Goal: Obtain resource: Obtain resource

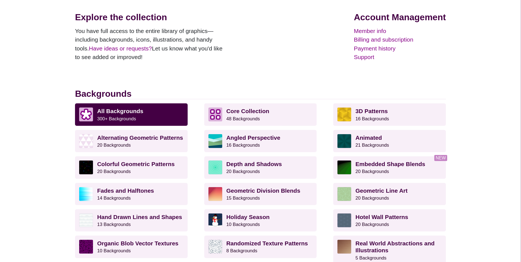
scroll to position [55, 0]
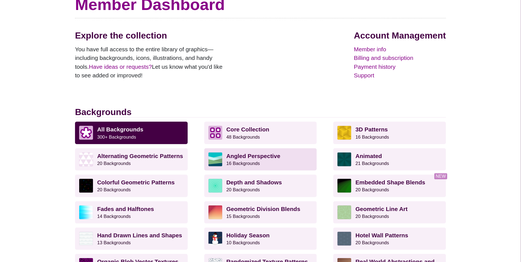
click at [263, 160] on p "Angled Perspective 16 Backgrounds" at bounding box center [270, 159] width 86 height 14
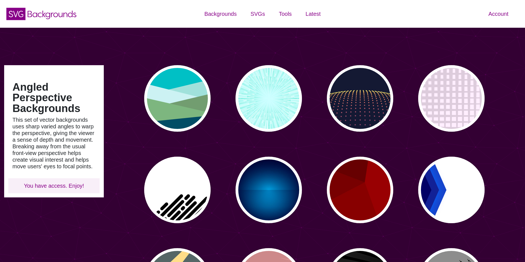
type input "#450057"
type input "#FFFFFF"
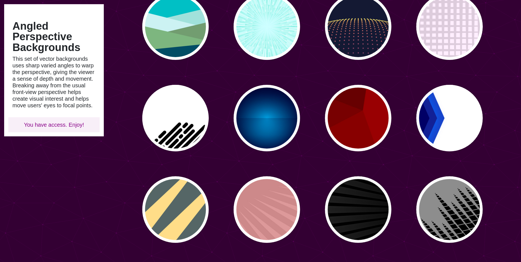
scroll to position [83, 0]
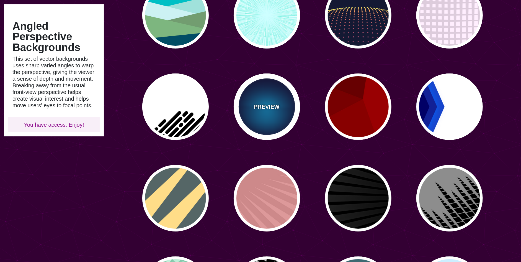
drag, startPoint x: 272, startPoint y: 108, endPoint x: 274, endPoint y: 124, distance: 15.9
click at [272, 108] on p "PREVIEW" at bounding box center [266, 106] width 25 height 8
type input "#000033"
type input "#00BBFF"
type input "#000033"
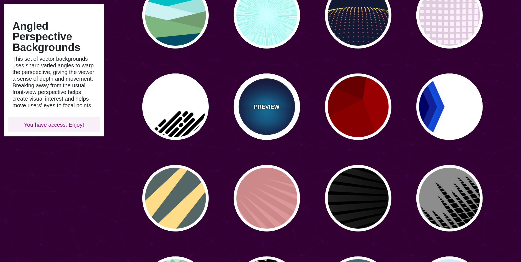
type input "2000"
type input "0.5"
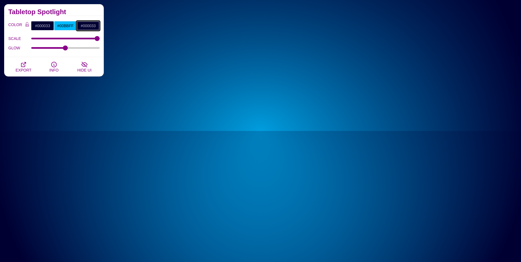
click at [88, 23] on input "#000033" at bounding box center [88, 25] width 23 height 9
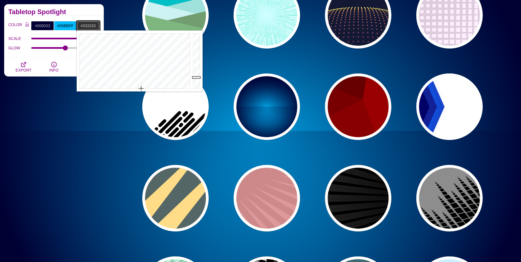
drag, startPoint x: 152, startPoint y: 50, endPoint x: 136, endPoint y: 105, distance: 57.6
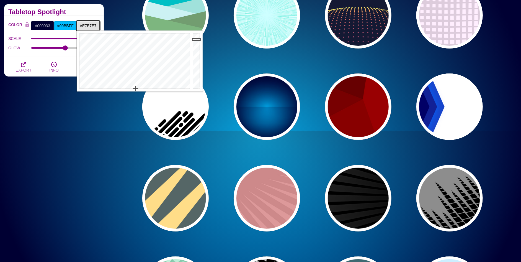
type input "#EAEAEA"
drag, startPoint x: 200, startPoint y: 45, endPoint x: 200, endPoint y: 38, distance: 7.8
click at [200, 38] on div at bounding box center [197, 60] width 11 height 61
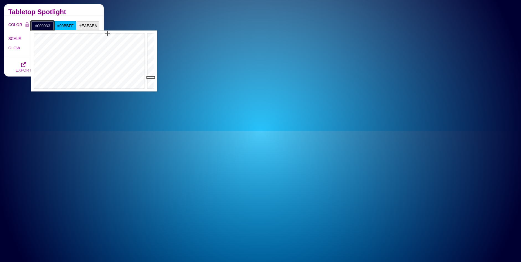
click at [34, 23] on input "#000033" at bounding box center [42, 25] width 23 height 9
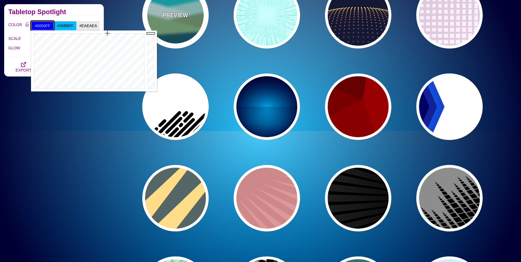
drag, startPoint x: 150, startPoint y: 54, endPoint x: 149, endPoint y: 2, distance: 52.6
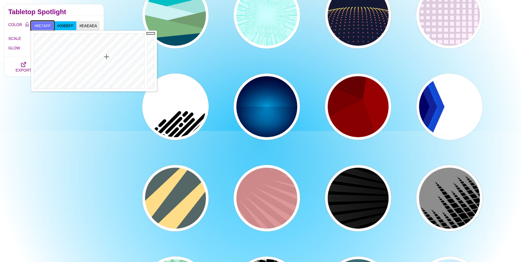
type input "#7181FF"
drag, startPoint x: 94, startPoint y: 84, endPoint x: 106, endPoint y: 58, distance: 28.5
click at [106, 58] on div at bounding box center [88, 60] width 115 height 61
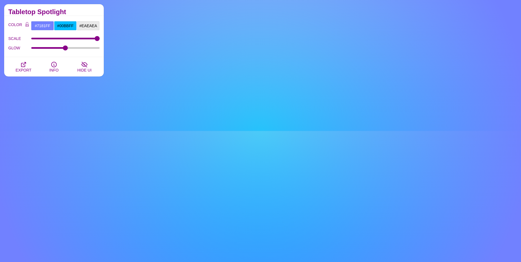
click at [75, 12] on h2 "Tabletop Spotlight" at bounding box center [53, 12] width 91 height 4
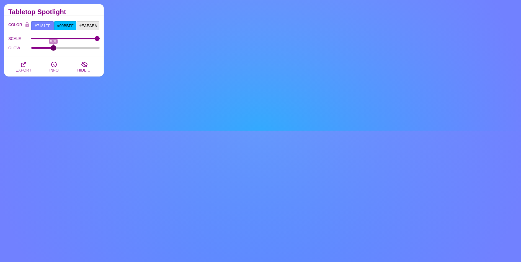
drag, startPoint x: 67, startPoint y: 46, endPoint x: 53, endPoint y: 56, distance: 16.8
type input "0.31"
click at [53, 49] on input "GLOW" at bounding box center [65, 48] width 69 height 2
click at [30, 63] on button "EXPORT" at bounding box center [23, 66] width 30 height 19
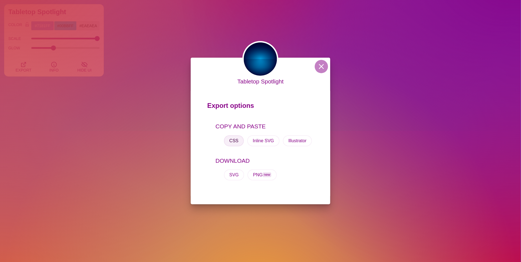
click at [235, 140] on button "CSS" at bounding box center [234, 140] width 20 height 11
click at [392, 118] on div "Tabletop Spotlight Export options COPY AND PASTE CSS Inline SVG Illustrator DOW…" at bounding box center [260, 131] width 521 height 262
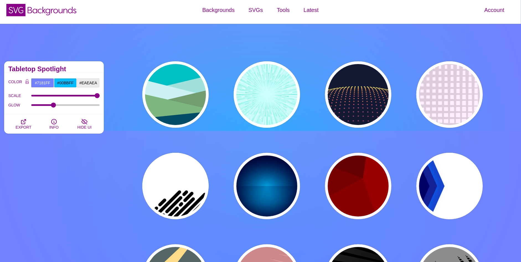
scroll to position [0, 0]
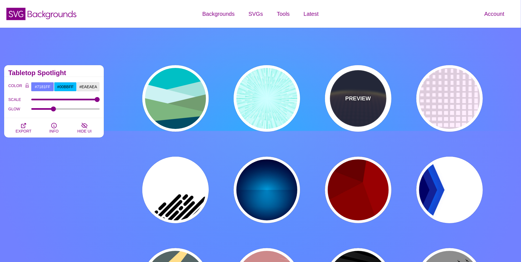
click at [371, 99] on div "PREVIEW" at bounding box center [358, 98] width 66 height 66
type input "#141933"
type input "#FFFF77"
type input "0"
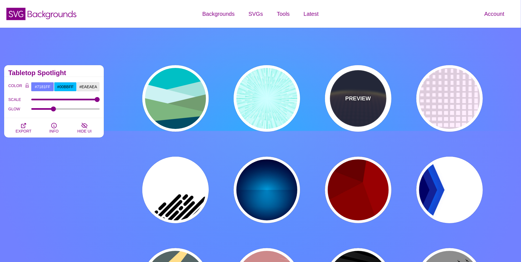
type input "5"
type input "0"
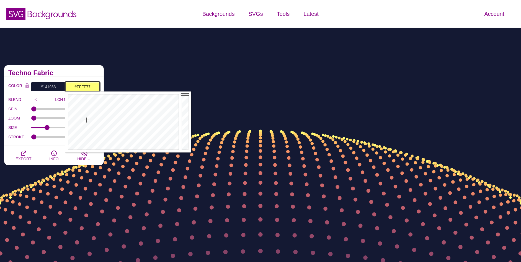
click at [85, 86] on input "#FFFF77" at bounding box center [82, 86] width 34 height 9
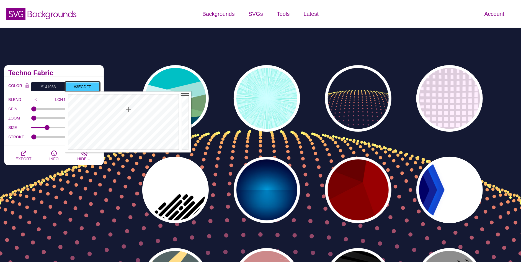
type input "#17FFE7"
drag, startPoint x: 129, startPoint y: 109, endPoint x: 122, endPoint y: 99, distance: 12.5
click at [122, 99] on div at bounding box center [122, 121] width 115 height 61
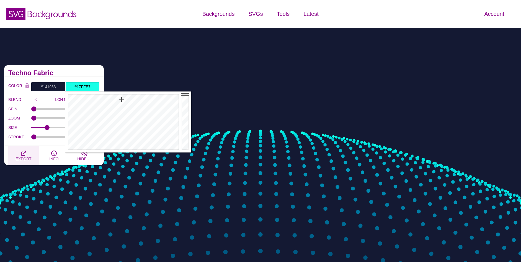
click at [22, 154] on icon "button" at bounding box center [23, 153] width 7 height 7
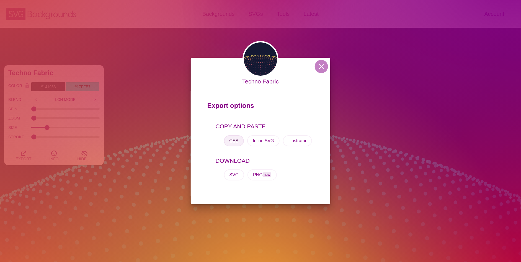
click at [234, 140] on button "CSS" at bounding box center [234, 140] width 20 height 11
click at [117, 115] on div "Techno Fabric Export options COPY AND PASTE CSS Inline SVG Illustrator DOWNLOAD…" at bounding box center [260, 131] width 521 height 262
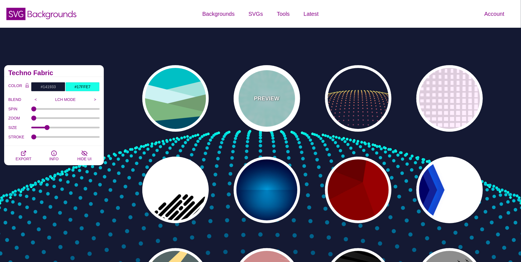
click at [268, 117] on div "PREVIEW" at bounding box center [267, 98] width 66 height 66
type input "#CCFFFF"
type input "#77EEDD"
type input "#FFFFFF"
type input "0"
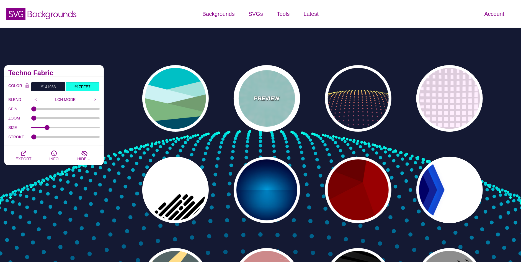
type input "0.5"
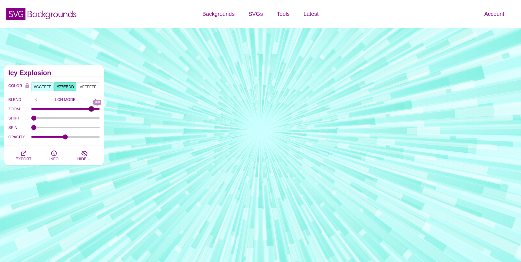
type input "0"
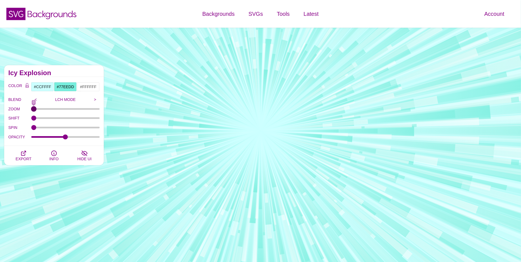
drag, startPoint x: 32, startPoint y: 110, endPoint x: 4, endPoint y: 107, distance: 28.4
click at [31, 108] on input "ZOOM" at bounding box center [65, 109] width 69 height 2
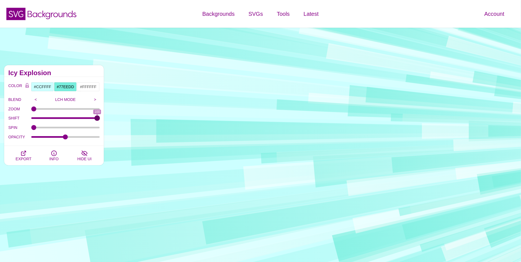
drag, startPoint x: 34, startPoint y: 117, endPoint x: 108, endPoint y: 121, distance: 74.4
type input "100"
click at [100, 119] on input "SHIFT" at bounding box center [65, 118] width 69 height 2
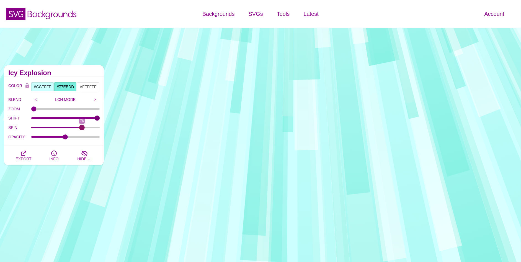
drag, startPoint x: 33, startPoint y: 127, endPoint x: 82, endPoint y: 127, distance: 48.7
type input "76"
click at [82, 127] on input "SPIN" at bounding box center [65, 127] width 69 height 2
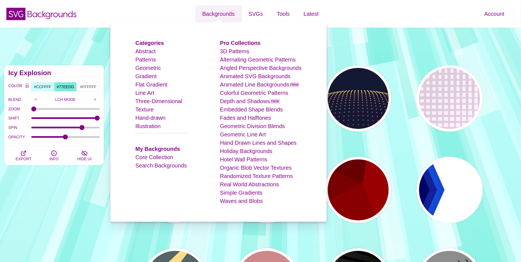
click at [156, 88] on li "Flat Gradient" at bounding box center [161, 84] width 52 height 8
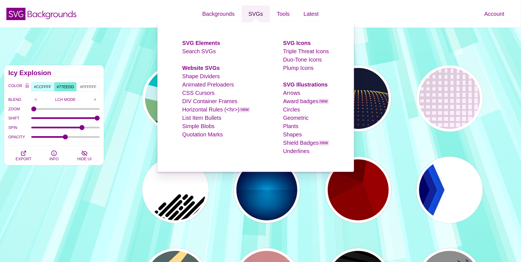
click at [255, 16] on link "SVGs" at bounding box center [256, 14] width 28 height 17
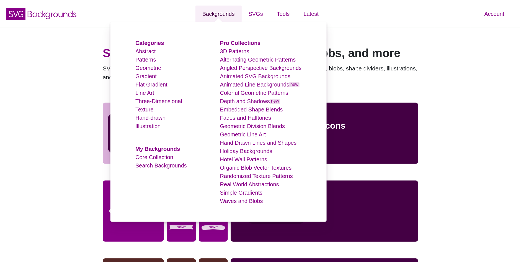
click at [217, 17] on link "Backgrounds" at bounding box center [219, 14] width 46 height 17
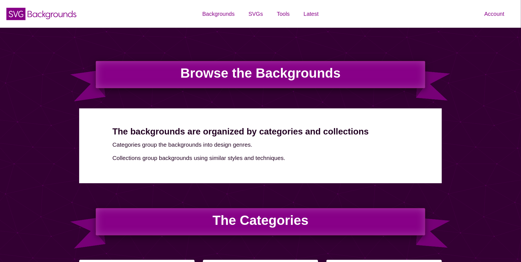
drag, startPoint x: 0, startPoint y: 0, endPoint x: 147, endPoint y: 75, distance: 164.9
click at [147, 75] on h1 "Browse the Backgrounds" at bounding box center [261, 74] width 330 height 27
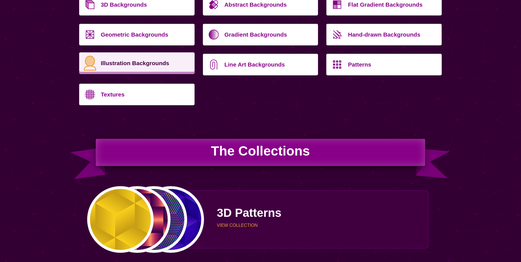
scroll to position [221, 0]
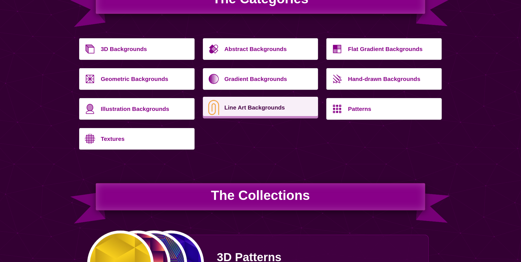
click at [231, 108] on p "Line Art Backgrounds" at bounding box center [270, 107] width 90 height 13
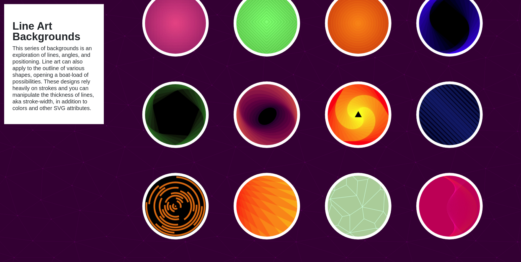
scroll to position [415, 0]
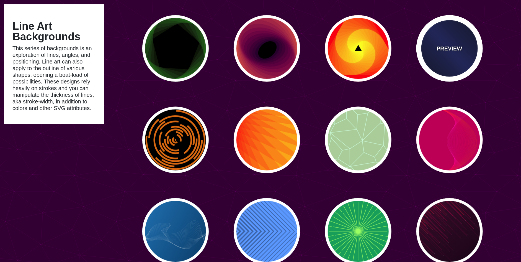
click at [471, 63] on div "PREVIEW" at bounding box center [450, 48] width 66 height 66
type input "#000022"
type input "#002266"
type input "#001133"
type input "2000"
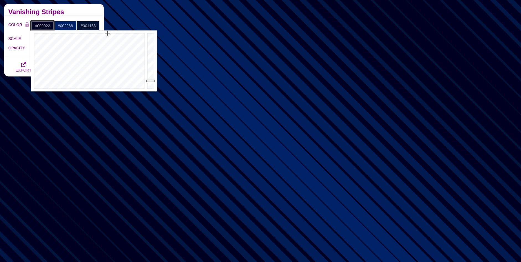
drag, startPoint x: 47, startPoint y: 27, endPoint x: 52, endPoint y: 27, distance: 5.3
click at [47, 27] on input "#000022" at bounding box center [42, 25] width 23 height 9
drag, startPoint x: 100, startPoint y: 94, endPoint x: 91, endPoint y: 96, distance: 9.3
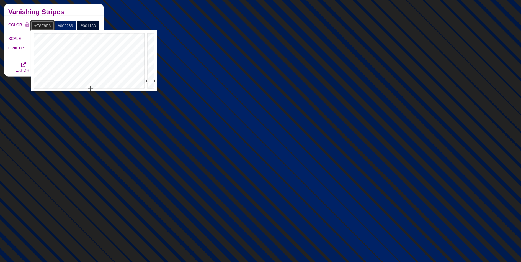
type input "#FFFFFF"
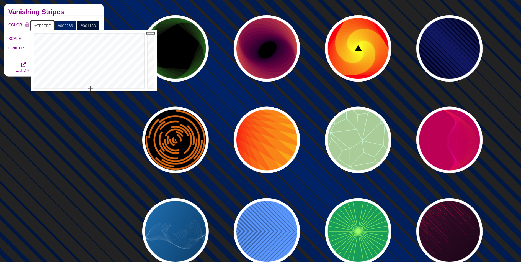
drag, startPoint x: 150, startPoint y: 60, endPoint x: 153, endPoint y: 6, distance: 53.8
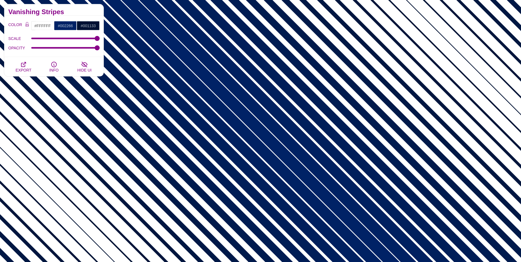
click at [60, 20] on div "COLOR #FFFFFF #002266 #001133 #444444 #555555 #666666 #777777 #888888 #999999 B…" at bounding box center [54, 36] width 100 height 41
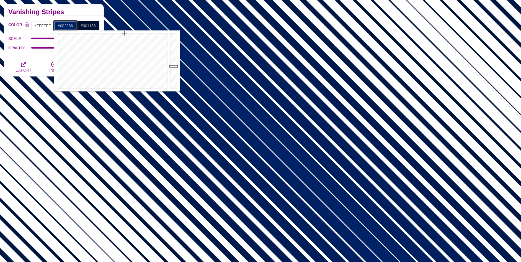
click at [65, 25] on input "#002266" at bounding box center [65, 25] width 23 height 9
type input "#416066"
drag, startPoint x: 114, startPoint y: 63, endPoint x: 115, endPoint y: 68, distance: 6.0
click at [115, 68] on div at bounding box center [111, 60] width 115 height 61
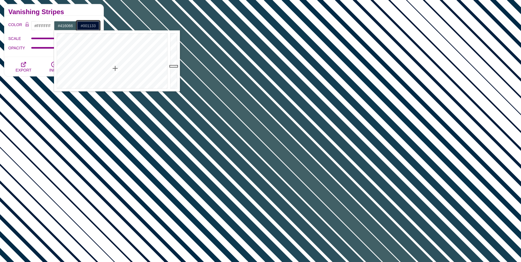
click at [96, 27] on input "#001133" at bounding box center [88, 25] width 23 height 9
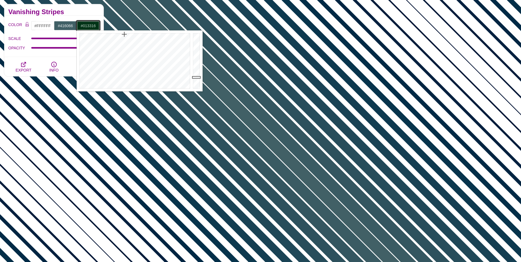
type input "#013313"
drag, startPoint x: 138, startPoint y: 57, endPoint x: 123, endPoint y: 34, distance: 27.4
click at [123, 34] on div at bounding box center [134, 60] width 115 height 61
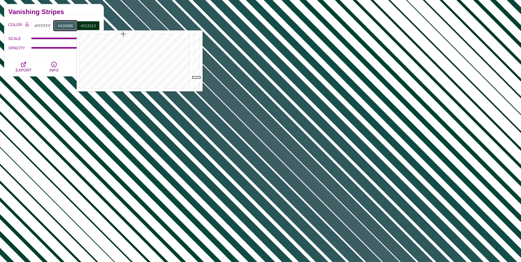
click at [76, 27] on input "#416066" at bounding box center [65, 25] width 23 height 9
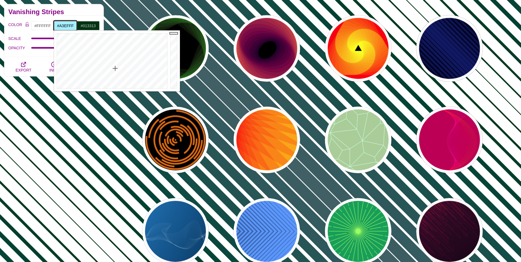
drag, startPoint x: 174, startPoint y: 51, endPoint x: 166, endPoint y: 43, distance: 12.0
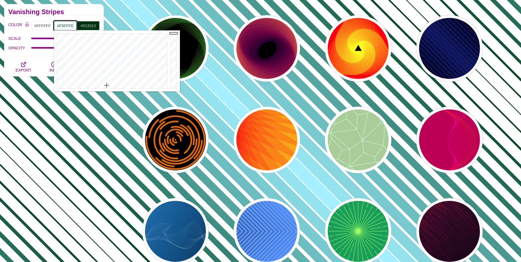
type input "#F7FFFE"
drag, startPoint x: 100, startPoint y: 82, endPoint x: 110, endPoint y: 87, distance: 11.4
click at [110, 87] on div at bounding box center [111, 60] width 115 height 61
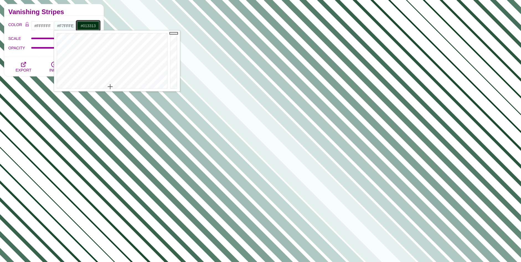
click at [94, 27] on input "#013313" at bounding box center [88, 25] width 23 height 9
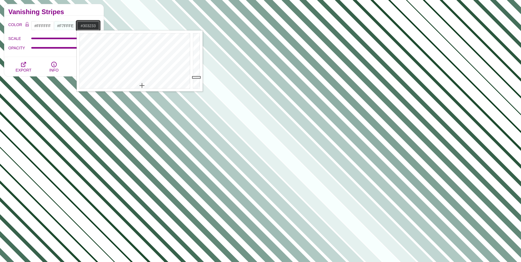
drag, startPoint x: 145, startPoint y: 76, endPoint x: 142, endPoint y: 86, distance: 10.3
click at [142, 86] on div at bounding box center [134, 60] width 115 height 61
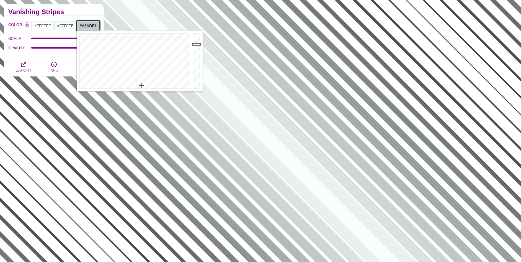
type input "#A7ACB0"
drag, startPoint x: 197, startPoint y: 74, endPoint x: 197, endPoint y: 50, distance: 23.8
click at [197, 50] on div at bounding box center [197, 60] width 11 height 61
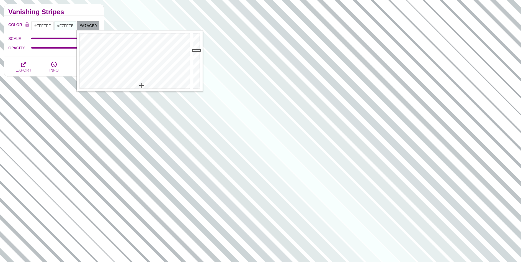
click at [52, 36] on div "SCALE" at bounding box center [53, 38] width 91 height 9
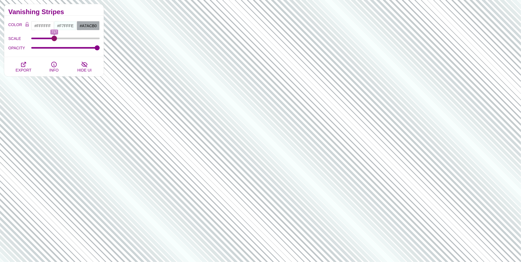
drag, startPoint x: 99, startPoint y: 38, endPoint x: 54, endPoint y: 42, distance: 44.8
type input "717"
click at [54, 40] on input "SCALE" at bounding box center [65, 38] width 69 height 2
click at [32, 67] on button "EXPORT" at bounding box center [23, 66] width 30 height 19
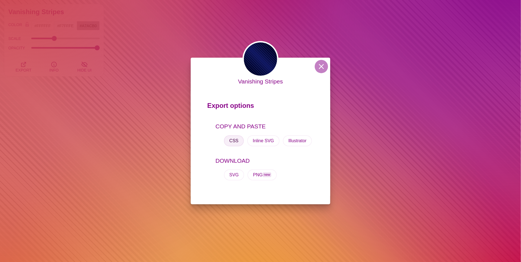
click at [238, 143] on button "CSS" at bounding box center [234, 140] width 20 height 11
click at [81, 114] on div "Vanishing Stripes Export options COPY AND PASTE CSS Inline SVG Illustrator DOWN…" at bounding box center [260, 131] width 521 height 262
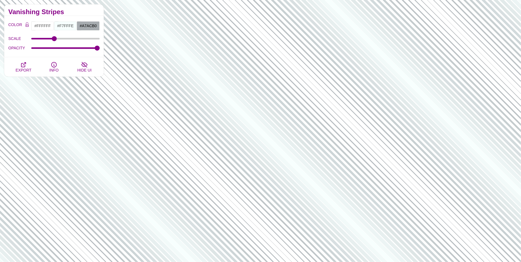
scroll to position [637, 0]
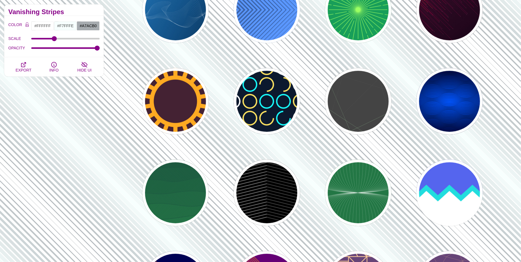
drag, startPoint x: 106, startPoint y: 111, endPoint x: 113, endPoint y: 106, distance: 8.4
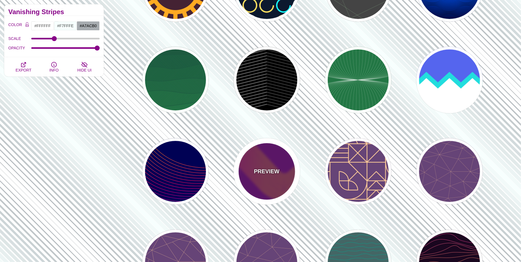
scroll to position [775, 0]
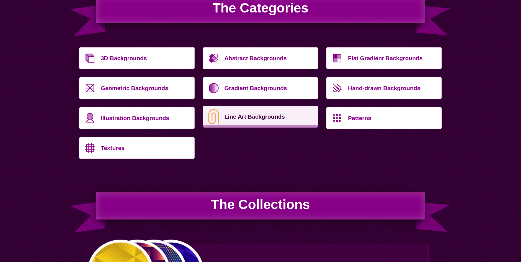
scroll to position [194, 0]
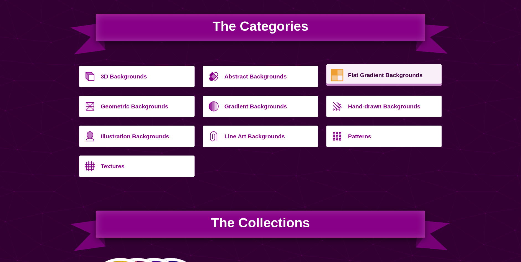
click at [369, 80] on p "Flat Gradient Backgrounds" at bounding box center [393, 74] width 90 height 13
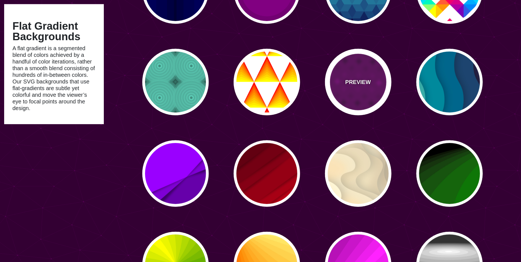
scroll to position [221, 0]
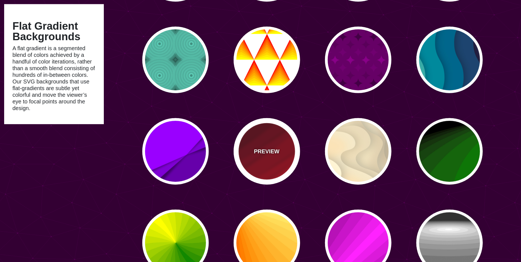
click at [287, 150] on div "PREVIEW" at bounding box center [267, 151] width 66 height 66
type input "#FF0000"
type input "#330000"
type input "0"
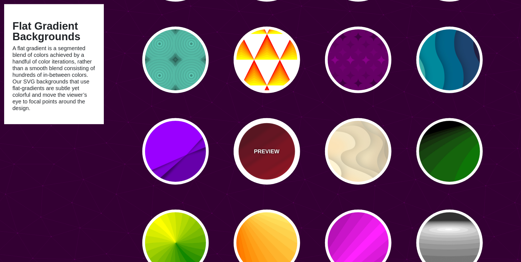
type input "0"
type input "0.5"
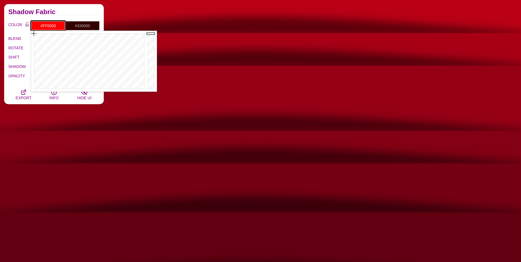
click at [55, 28] on input "#FF0000" at bounding box center [48, 25] width 34 height 9
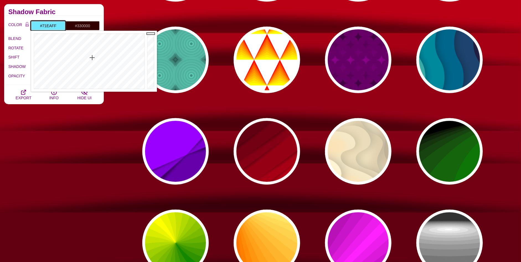
type input "#71ECFF"
drag, startPoint x: 58, startPoint y: 42, endPoint x: 92, endPoint y: 58, distance: 37.1
click at [92, 58] on div at bounding box center [88, 61] width 115 height 61
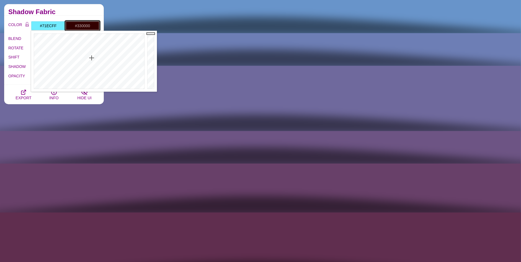
click at [78, 25] on input "#330000" at bounding box center [82, 25] width 34 height 9
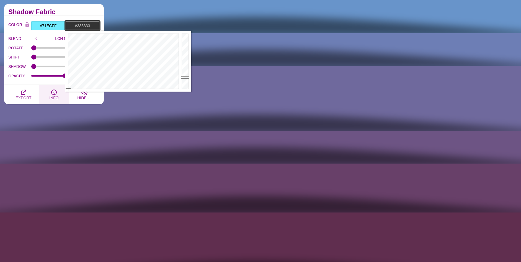
drag, startPoint x: 68, startPoint y: 88, endPoint x: 64, endPoint y: 92, distance: 5.7
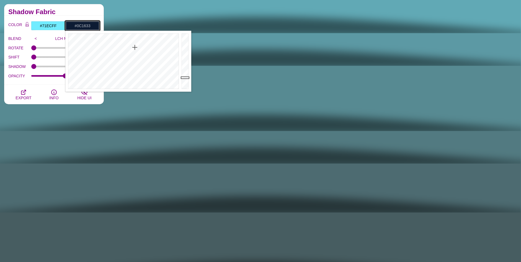
type input "#0C1533"
drag, startPoint x: 135, startPoint y: 47, endPoint x: 138, endPoint y: 47, distance: 3.1
click at [138, 47] on div at bounding box center [122, 61] width 115 height 61
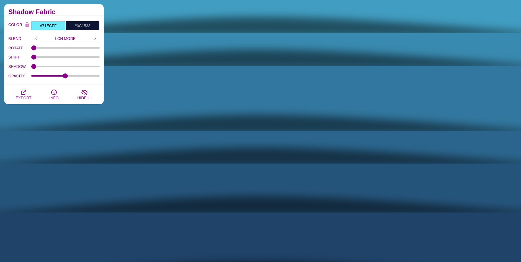
drag, startPoint x: 36, startPoint y: 69, endPoint x: 68, endPoint y: 71, distance: 31.6
click at [68, 71] on div "SHADOW" at bounding box center [53, 66] width 91 height 9
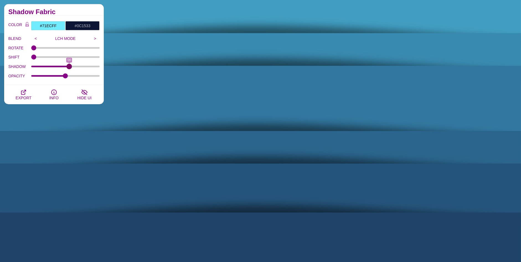
drag, startPoint x: 35, startPoint y: 67, endPoint x: 69, endPoint y: 68, distance: 33.8
type input "56"
click at [69, 68] on input "SHADOW" at bounding box center [65, 66] width 69 height 2
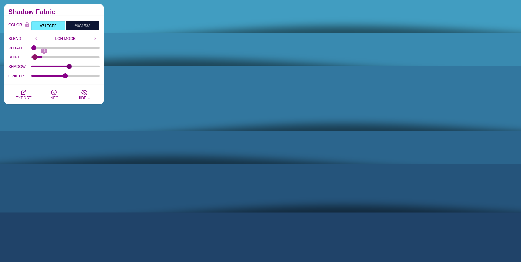
type input "0"
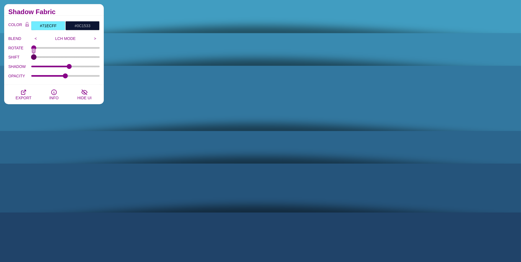
drag, startPoint x: 32, startPoint y: 56, endPoint x: 19, endPoint y: 57, distance: 12.2
click at [31, 58] on input "SHIFT" at bounding box center [65, 57] width 69 height 2
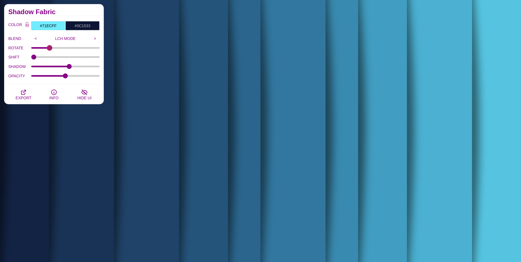
drag, startPoint x: 32, startPoint y: 48, endPoint x: 50, endPoint y: 49, distance: 17.8
type input "25"
click at [50, 49] on input "ROTATE" at bounding box center [65, 48] width 69 height 2
click at [23, 92] on icon "button" at bounding box center [23, 92] width 7 height 7
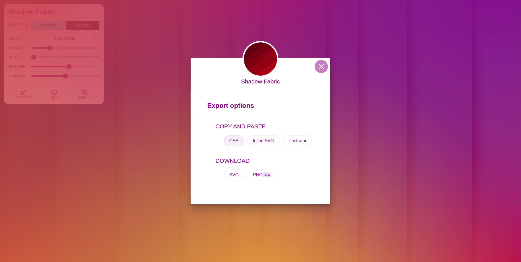
click at [238, 143] on button "CSS" at bounding box center [234, 140] width 20 height 11
